Goal: Find specific page/section: Find specific page/section

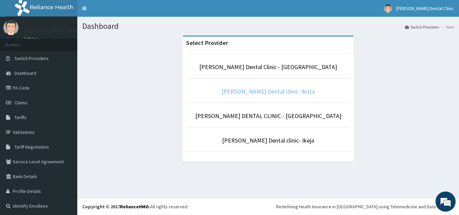
click at [240, 89] on link "[PERSON_NAME] Dental clinic- Ikota" at bounding box center [267, 92] width 93 height 8
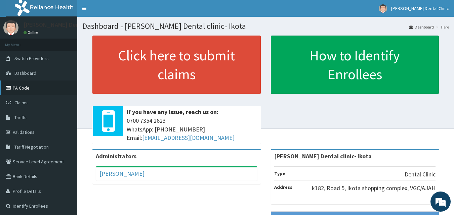
click at [38, 84] on link "PA Code" at bounding box center [38, 88] width 77 height 15
